Goal: Check status: Check status

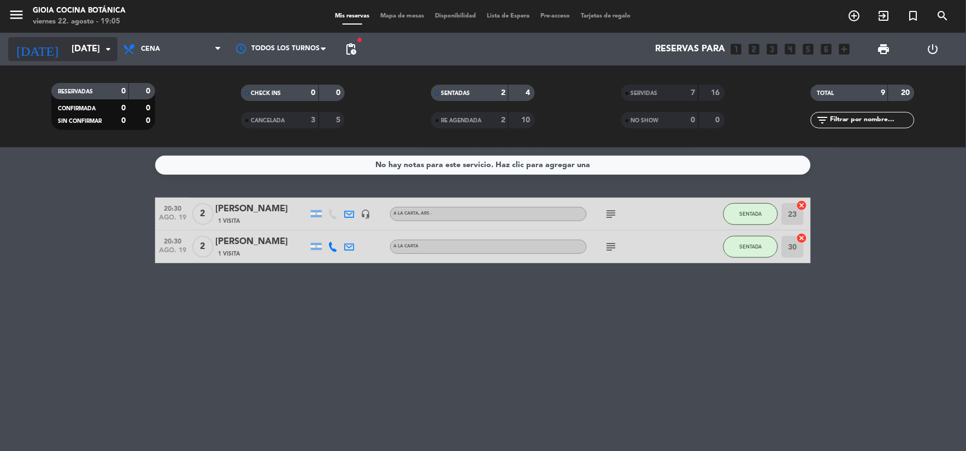
click at [102, 40] on input "[DATE]" at bounding box center [124, 49] width 116 height 21
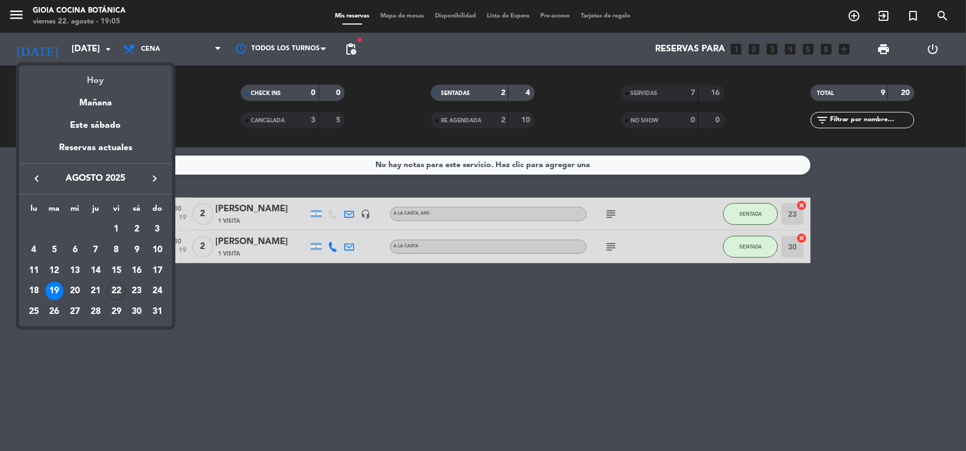
click at [127, 77] on div "Hoy" at bounding box center [95, 77] width 153 height 22
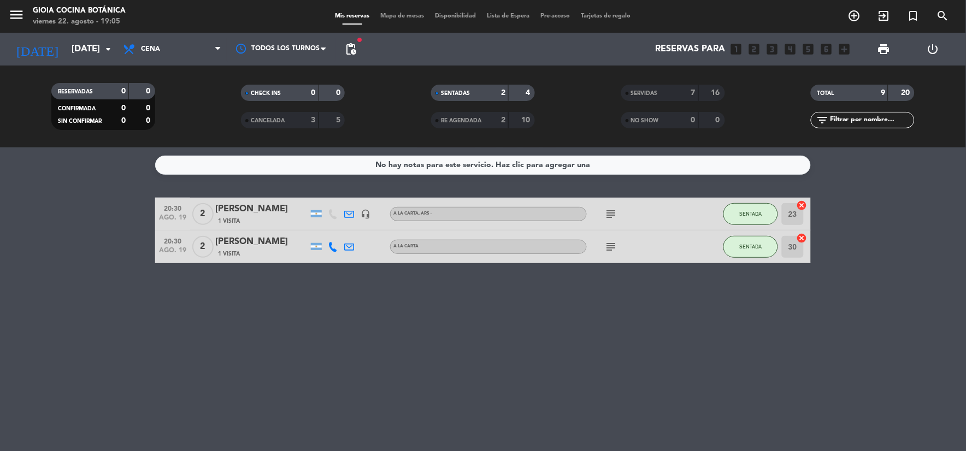
type input "vie. 22 ago."
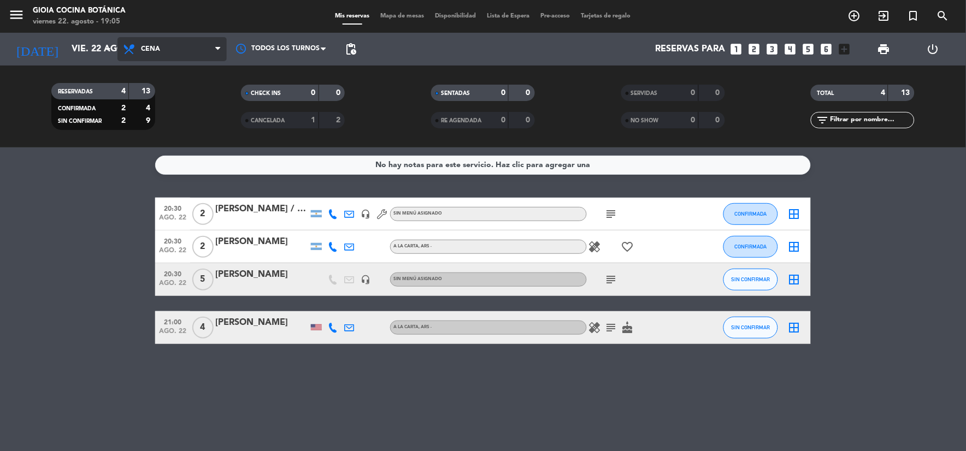
click at [204, 50] on span "Cena" at bounding box center [171, 49] width 109 height 24
click at [68, 261] on bookings-row "20:30 [DATE] 2 [PERSON_NAME] / [PERSON_NAME] headset_mic Sin menú asignado subj…" at bounding box center [483, 271] width 966 height 146
click at [623, 247] on icon "favorite_border" at bounding box center [627, 246] width 13 height 13
click at [610, 209] on icon "subject" at bounding box center [611, 214] width 13 height 13
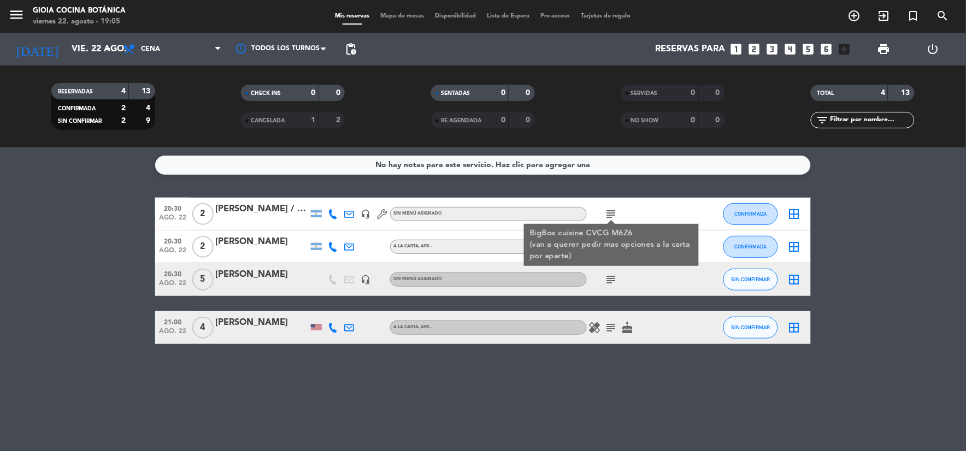
click at [614, 279] on icon "subject" at bounding box center [611, 279] width 13 height 13
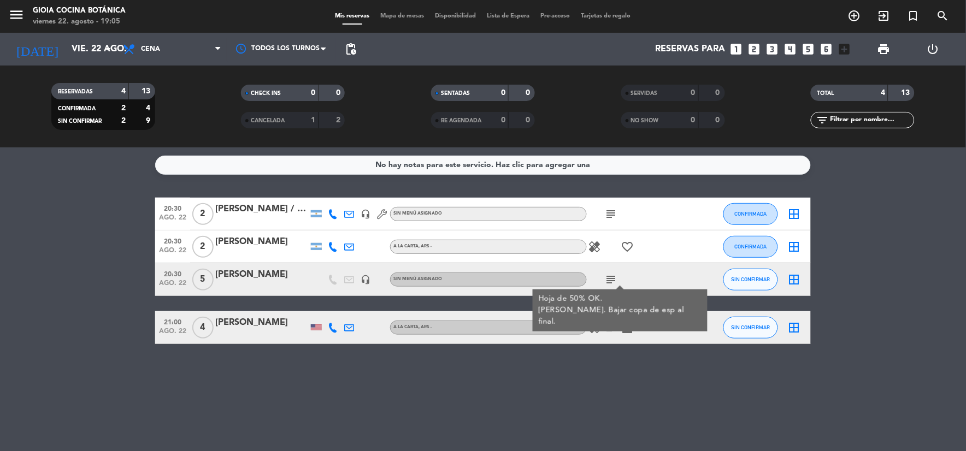
click at [613, 210] on icon "subject" at bounding box center [611, 214] width 13 height 13
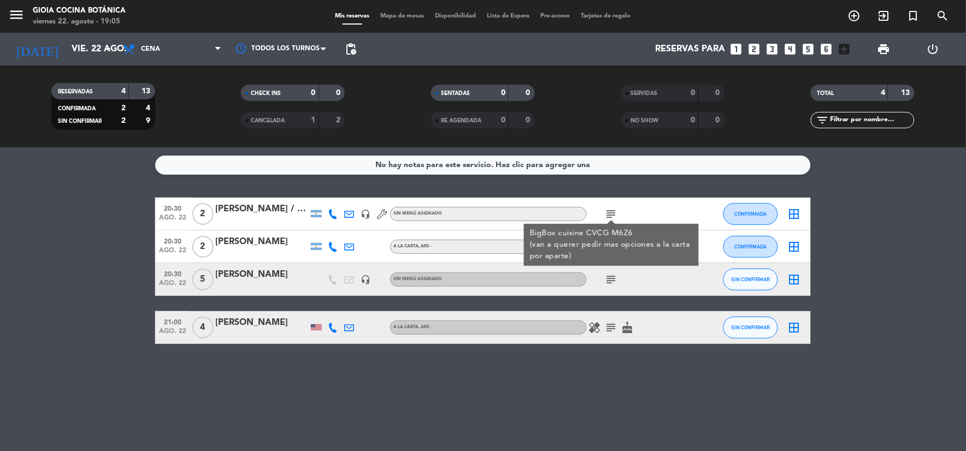
click at [615, 273] on icon "subject" at bounding box center [611, 279] width 13 height 13
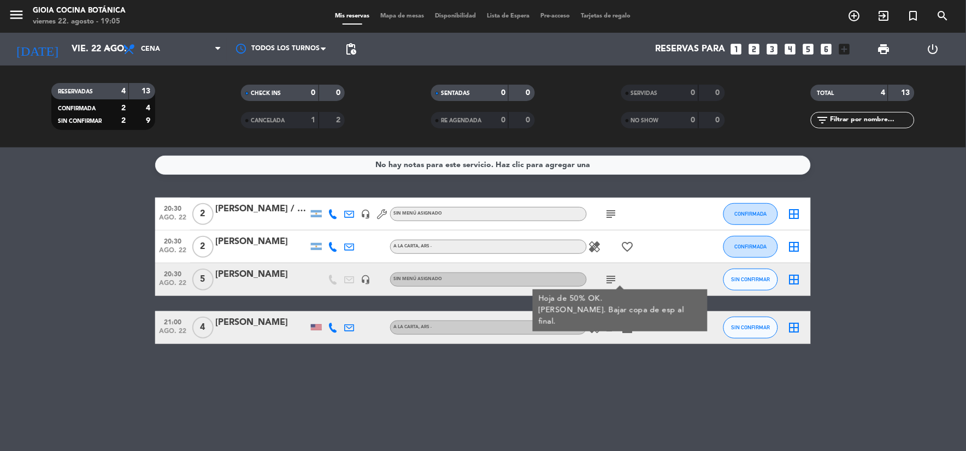
click at [530, 402] on div "No hay notas para este servicio. Haz clic para agregar una 20:30 [DATE] 2 [PERS…" at bounding box center [483, 300] width 966 height 304
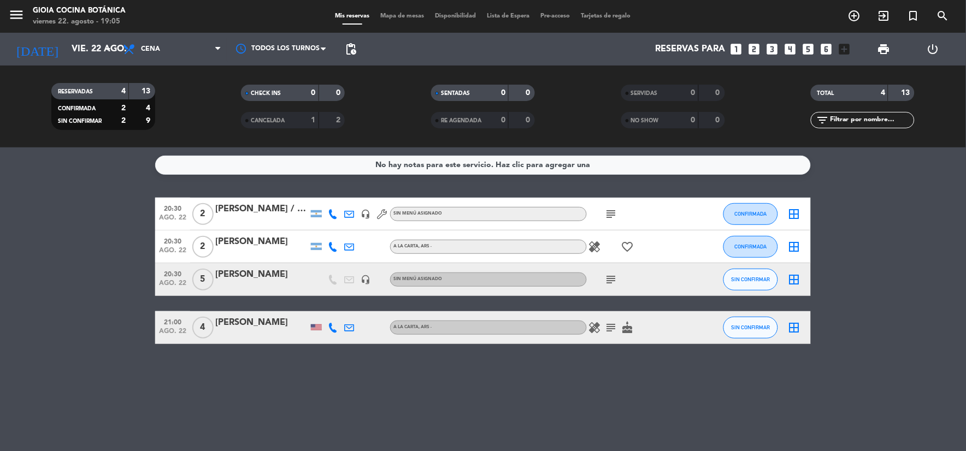
click at [610, 329] on icon "subject" at bounding box center [611, 327] width 13 height 13
click at [628, 325] on icon "cake" at bounding box center [627, 327] width 13 height 13
click at [610, 325] on icon "subject" at bounding box center [611, 327] width 13 height 13
click at [601, 326] on icon "healing" at bounding box center [594, 327] width 13 height 13
click at [614, 331] on icon "subject" at bounding box center [611, 327] width 13 height 13
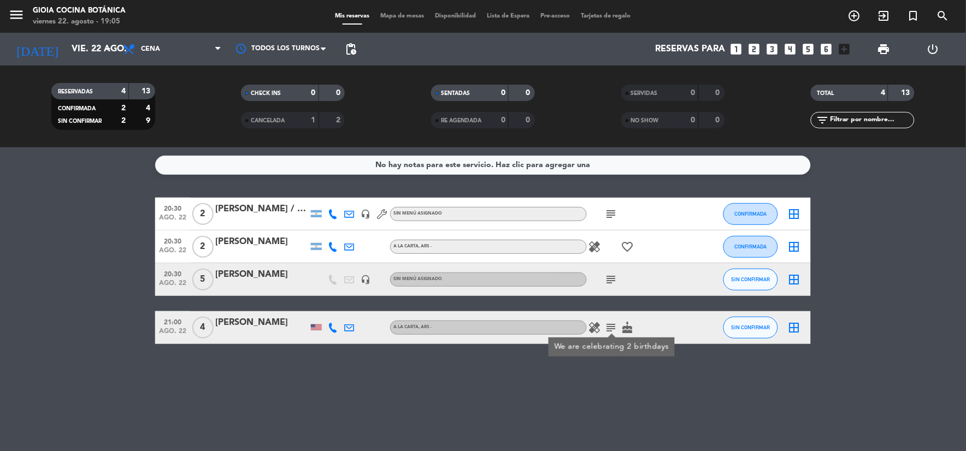
click at [423, 385] on div "No hay notas para este servicio. Haz clic para agregar una 20:30 [DATE] 2 [PERS…" at bounding box center [483, 300] width 966 height 304
click at [632, 334] on div "healing subject cake" at bounding box center [636, 327] width 98 height 32
click at [631, 333] on icon "cake" at bounding box center [627, 327] width 13 height 13
click at [614, 328] on icon "subject" at bounding box center [611, 327] width 13 height 13
click at [331, 400] on div "No hay notas para este servicio. Haz clic para agregar una 20:30 [DATE] 2 [PERS…" at bounding box center [483, 300] width 966 height 304
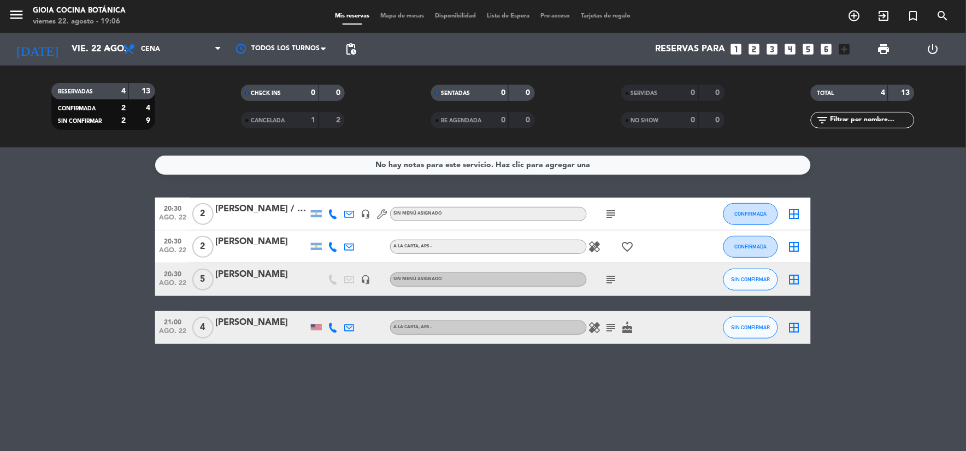
click at [611, 329] on icon "subject" at bounding box center [611, 327] width 13 height 13
click at [533, 406] on div "No hay notas para este servicio. Haz clic para agregar una 20:30 [DATE] 2 [PERS…" at bounding box center [483, 300] width 966 height 304
click at [609, 281] on icon "subject" at bounding box center [611, 279] width 13 height 13
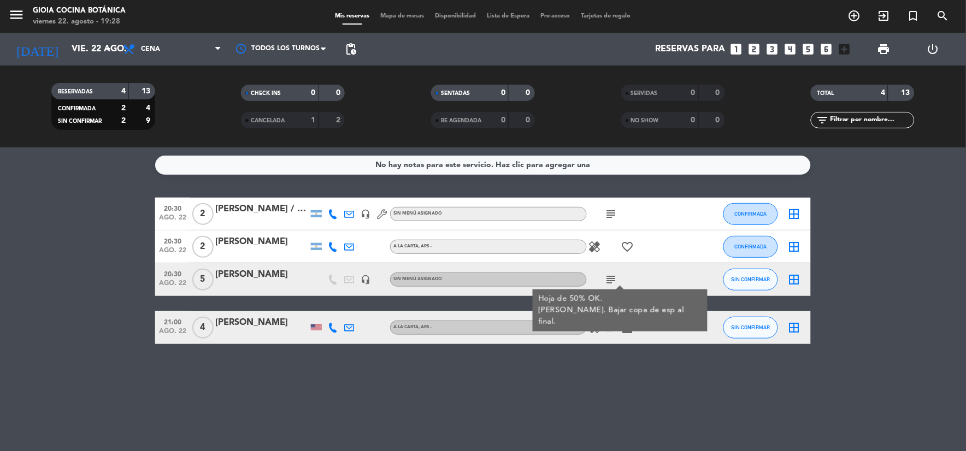
click at [86, 248] on bookings-row "20:30 [DATE] 2 [PERSON_NAME] / [PERSON_NAME] headset_mic Sin menú asignado subj…" at bounding box center [483, 271] width 966 height 146
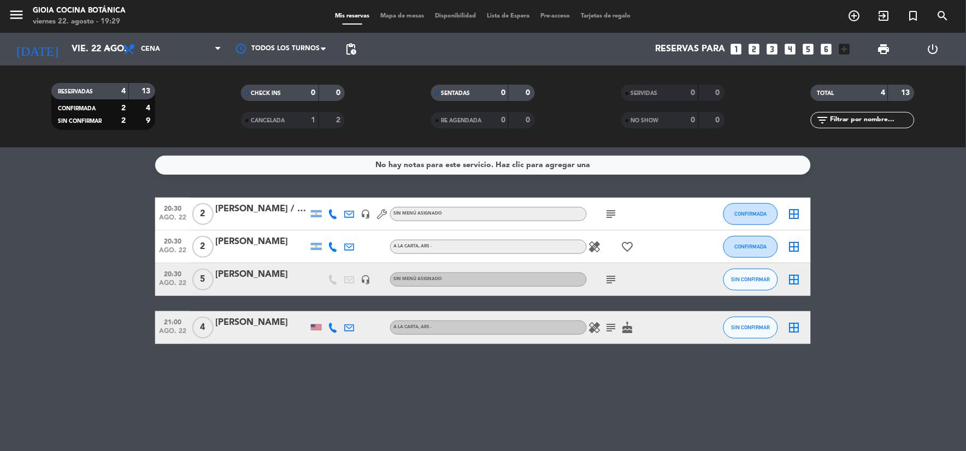
click at [593, 247] on icon "healing" at bounding box center [594, 246] width 13 height 13
click at [266, 247] on div "[PERSON_NAME]" at bounding box center [261, 242] width 93 height 14
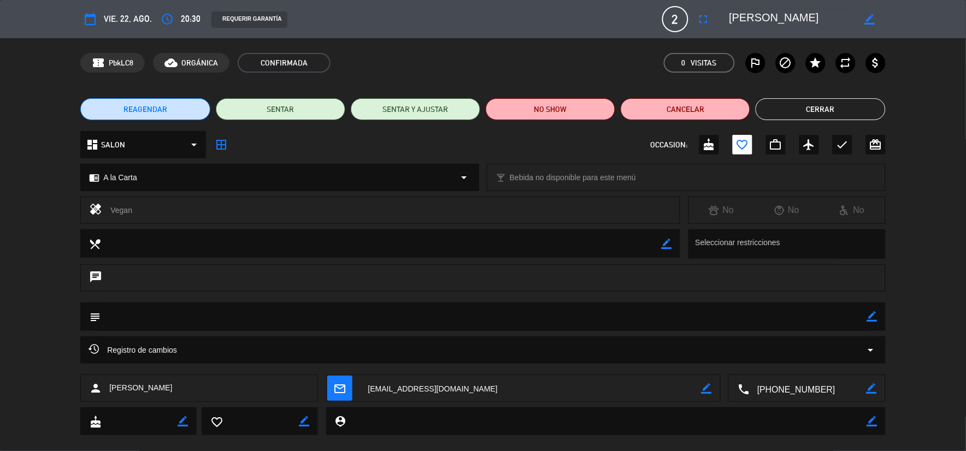
click at [771, 101] on button "Cerrar" at bounding box center [820, 109] width 129 height 22
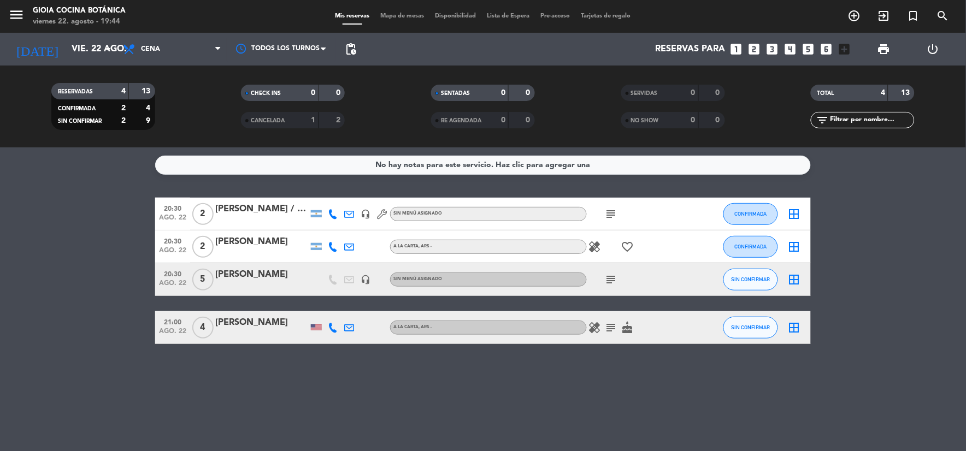
click at [607, 213] on icon "subject" at bounding box center [611, 214] width 13 height 13
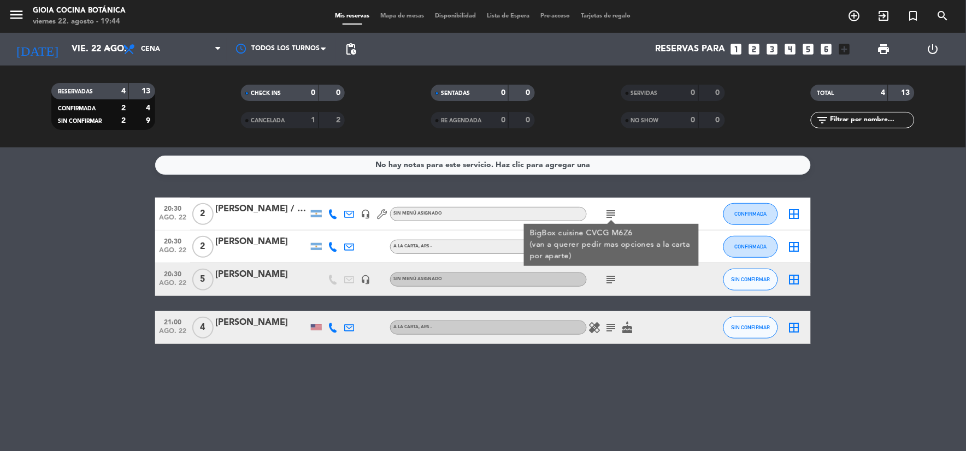
click at [16, 250] on bookings-row "20:30 [DATE] 2 [PERSON_NAME] / [PERSON_NAME] headset_mic Sin menú asignado subj…" at bounding box center [483, 271] width 966 height 146
